Goal: Find specific page/section: Find specific page/section

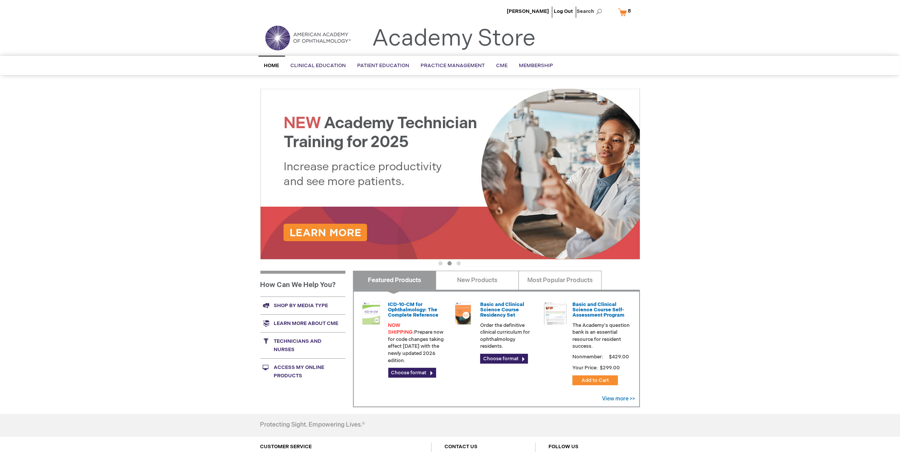
click at [313, 302] on link "Shop by media type" at bounding box center [302, 306] width 85 height 18
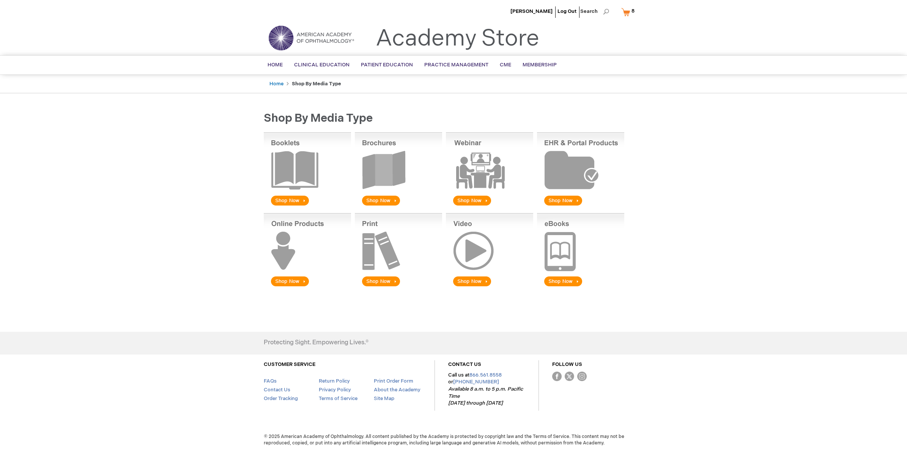
click at [375, 183] on img at bounding box center [398, 169] width 87 height 75
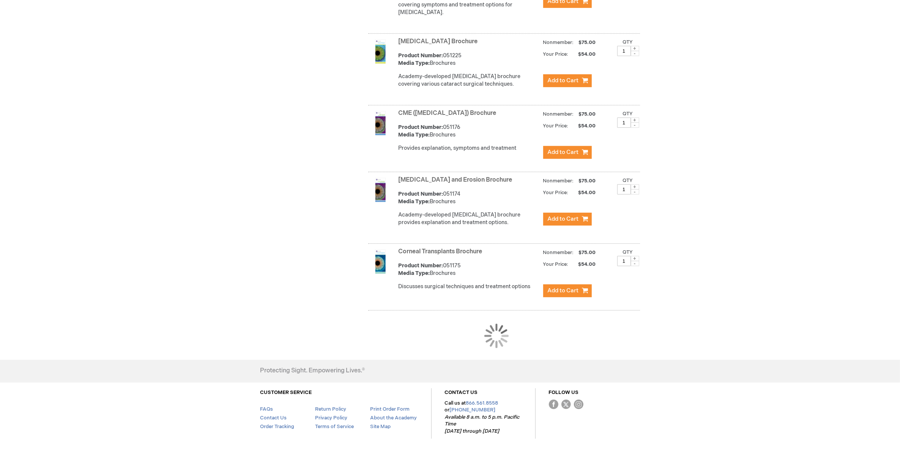
scroll to position [598, 0]
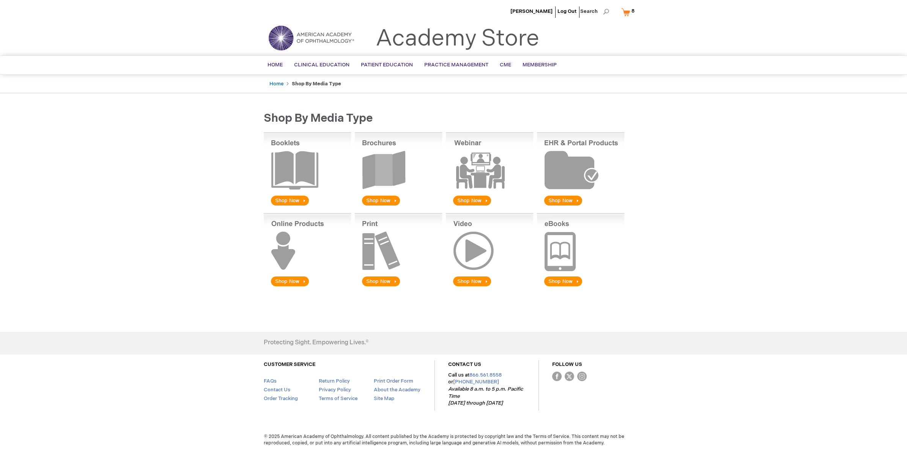
click at [383, 174] on img at bounding box center [398, 169] width 87 height 75
